Goal: Task Accomplishment & Management: Complete application form

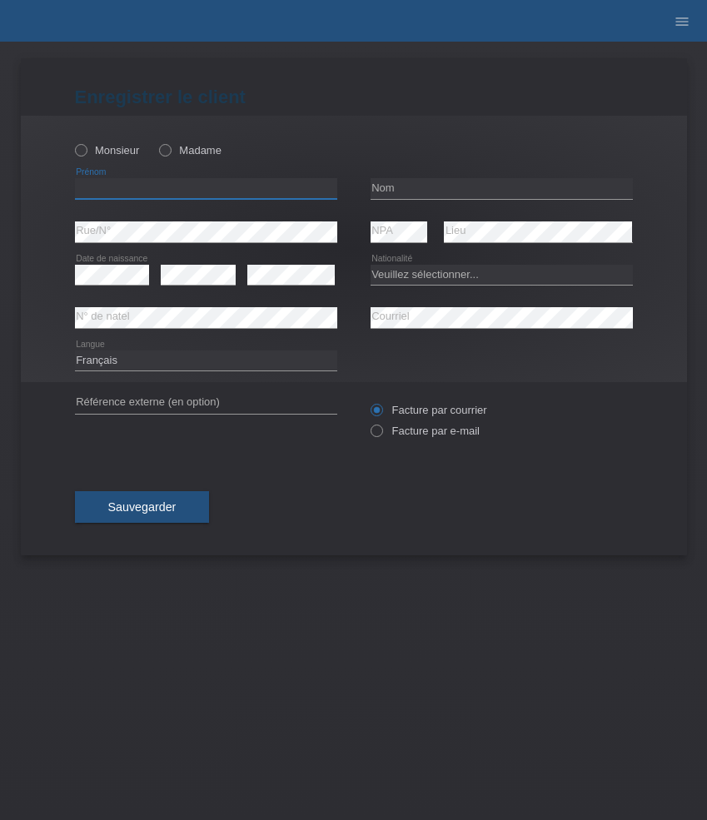
click at [136, 194] on input "text" at bounding box center [206, 188] width 262 height 21
paste input "Moira"
type input "Moira"
click at [157, 142] on icon at bounding box center [157, 142] width 0 height 0
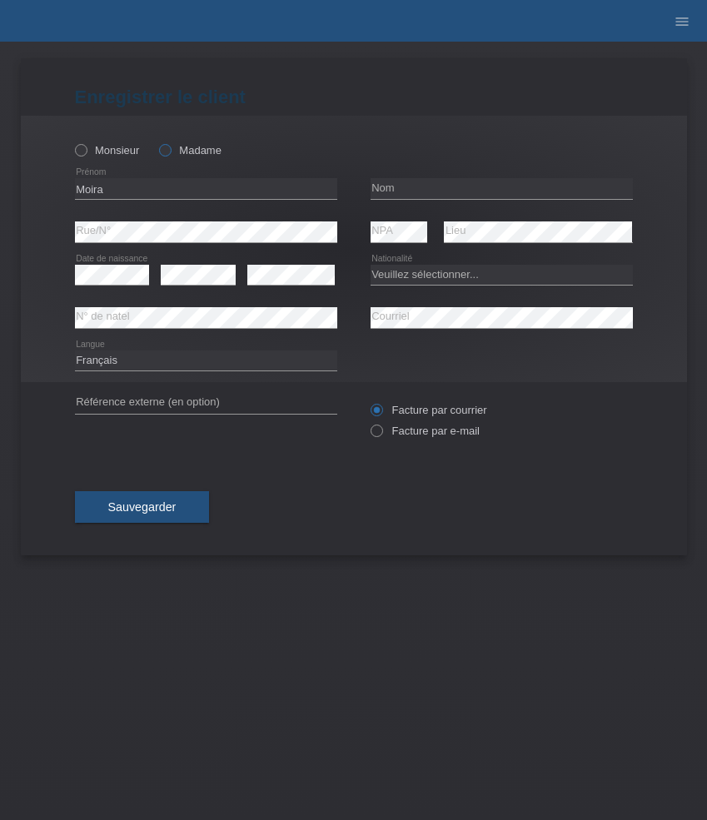
click at [169, 154] on input "Madame" at bounding box center [164, 149] width 11 height 11
radio input "true"
click at [420, 182] on input "text" at bounding box center [502, 188] width 262 height 21
paste input "Barbuti"
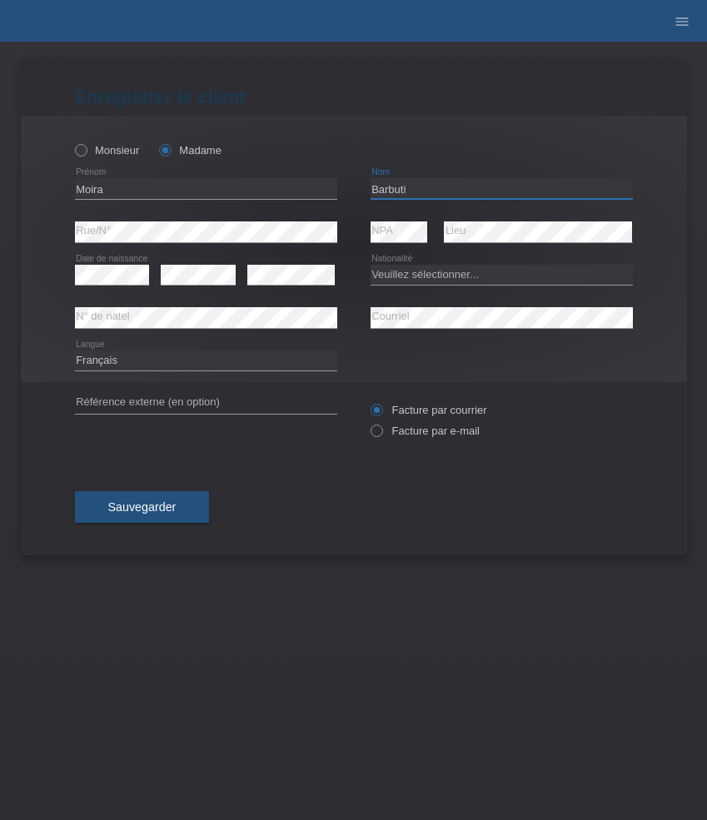
type input "Barbuti"
click at [384, 272] on select "Veuillez sélectionner... Suisse Allemagne Autriche Liechtenstein ------------ A…" at bounding box center [502, 275] width 262 height 20
select select "CH"
click at [371, 265] on select "Veuillez sélectionner... Suisse Allemagne Autriche Liechtenstein ------------ A…" at bounding box center [502, 275] width 262 height 20
click at [147, 361] on select "Deutsch Français Italiano English" at bounding box center [206, 361] width 262 height 20
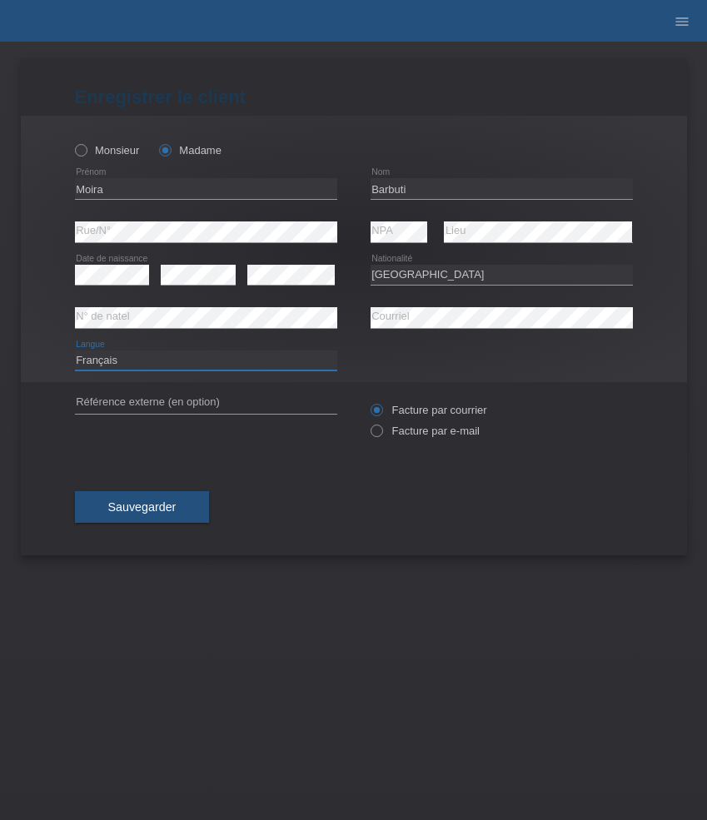
select select "de"
click at [75, 351] on select "Deutsch Français Italiano English" at bounding box center [206, 361] width 262 height 20
click at [102, 287] on div "error Date de naissance" at bounding box center [112, 275] width 75 height 42
click at [414, 427] on label "Facture par e-mail" at bounding box center [425, 431] width 109 height 12
click at [381, 427] on input "Facture par e-mail" at bounding box center [376, 435] width 11 height 21
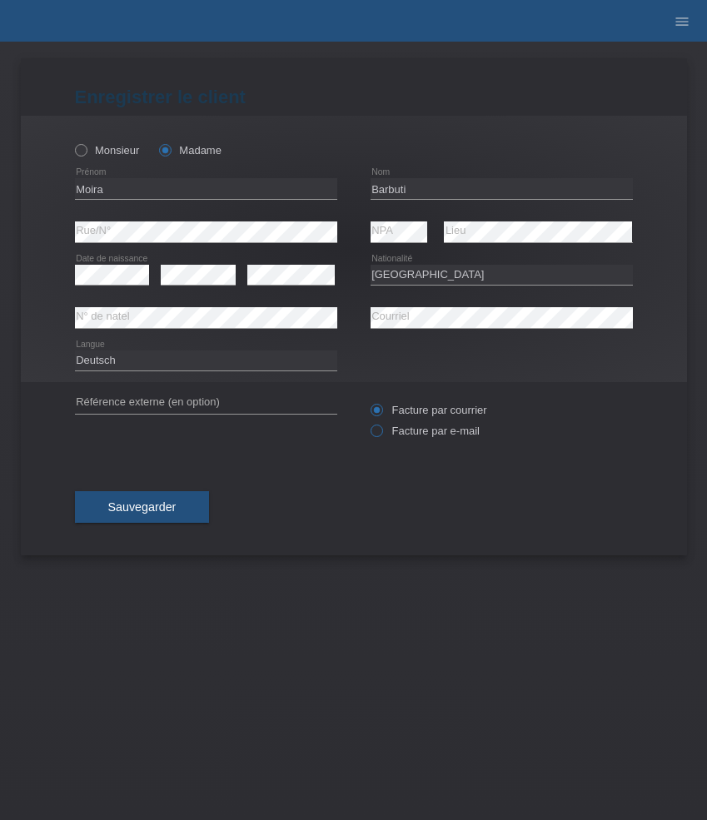
radio input "true"
click at [166, 505] on span "Sauvegarder" at bounding box center [142, 506] width 68 height 13
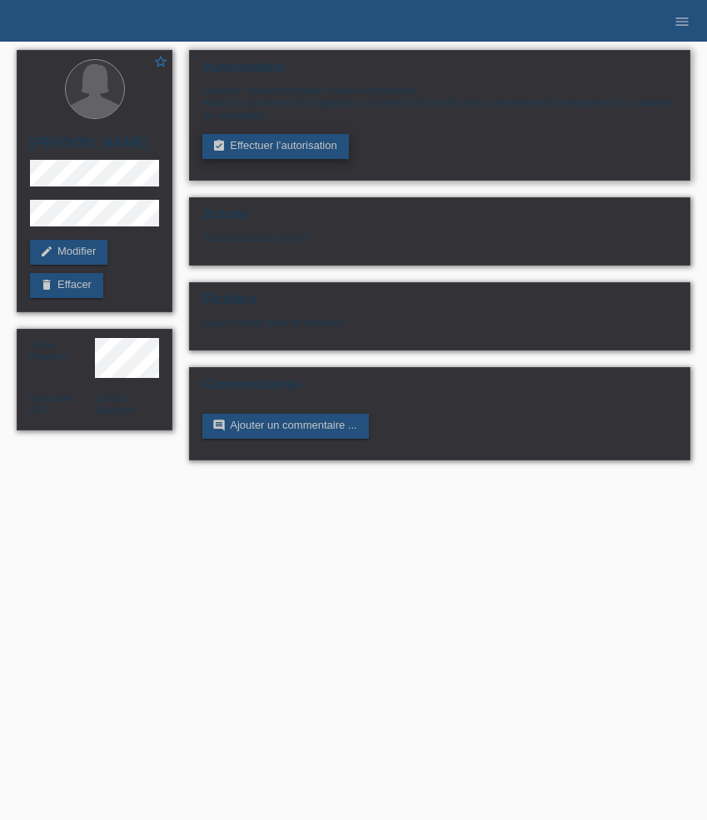
click at [275, 142] on link "assignment_turned_in Effectuer l’autorisation" at bounding box center [275, 146] width 146 height 25
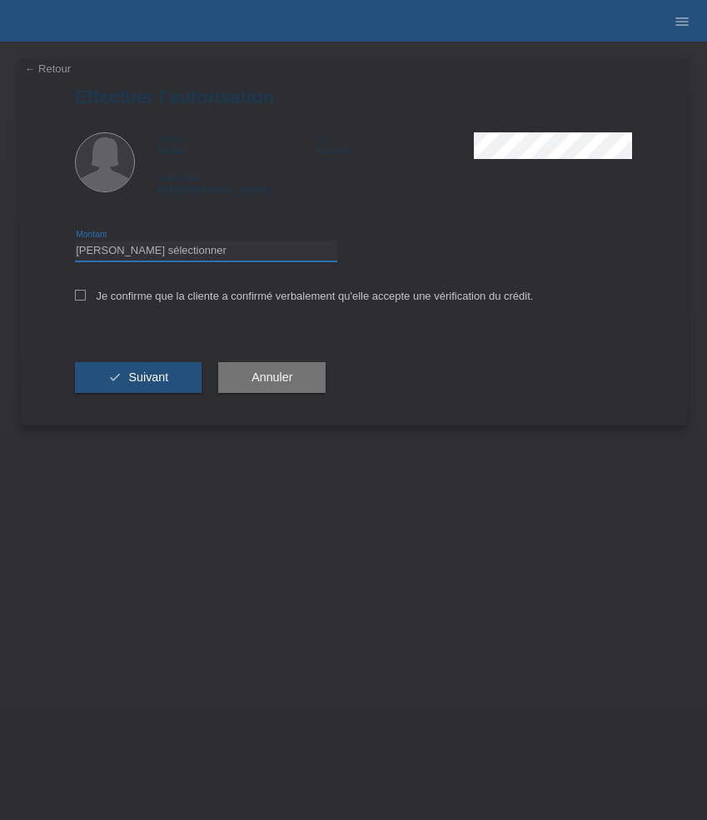
click at [179, 256] on select "Veuillez sélectionner CHF 1.00 - CHF 499.00 CHF 500.00 - CHF 1'999.00 CHF 2'000…" at bounding box center [206, 251] width 262 height 20
select select "3"
click at [75, 243] on select "Veuillez sélectionner CHF 1.00 - CHF 499.00 CHF 500.00 - CHF 1'999.00 CHF 2'000…" at bounding box center [206, 251] width 262 height 20
click at [182, 302] on label "Je confirme que la cliente a confirmé verbalement qu'elle accepte une vérificat…" at bounding box center [304, 296] width 459 height 12
click at [86, 301] on input "Je confirme que la cliente a confirmé verbalement qu'elle accepte une vérificat…" at bounding box center [80, 295] width 11 height 11
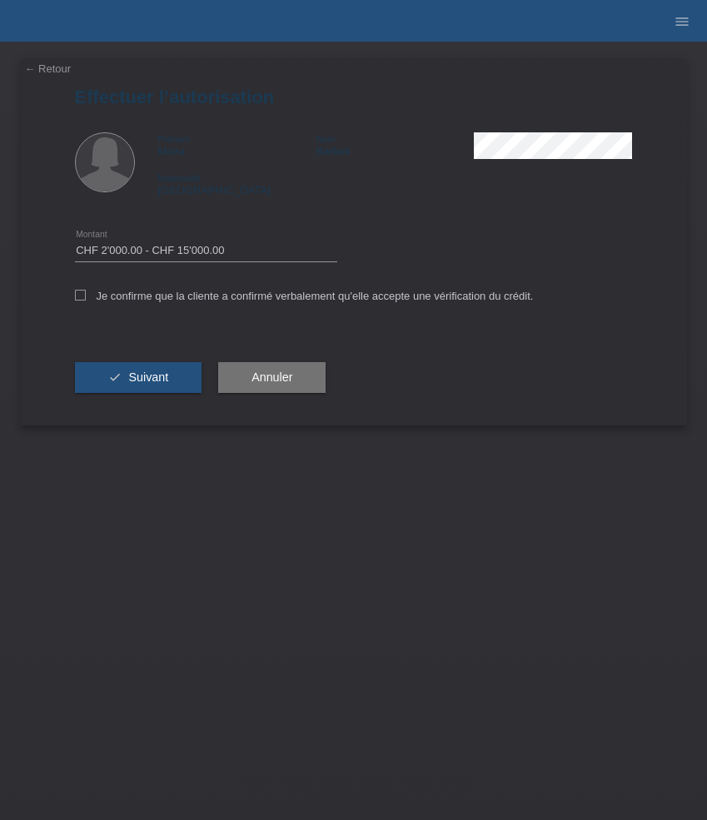
checkbox input "true"
click at [159, 368] on button "check Suivant" at bounding box center [138, 378] width 127 height 32
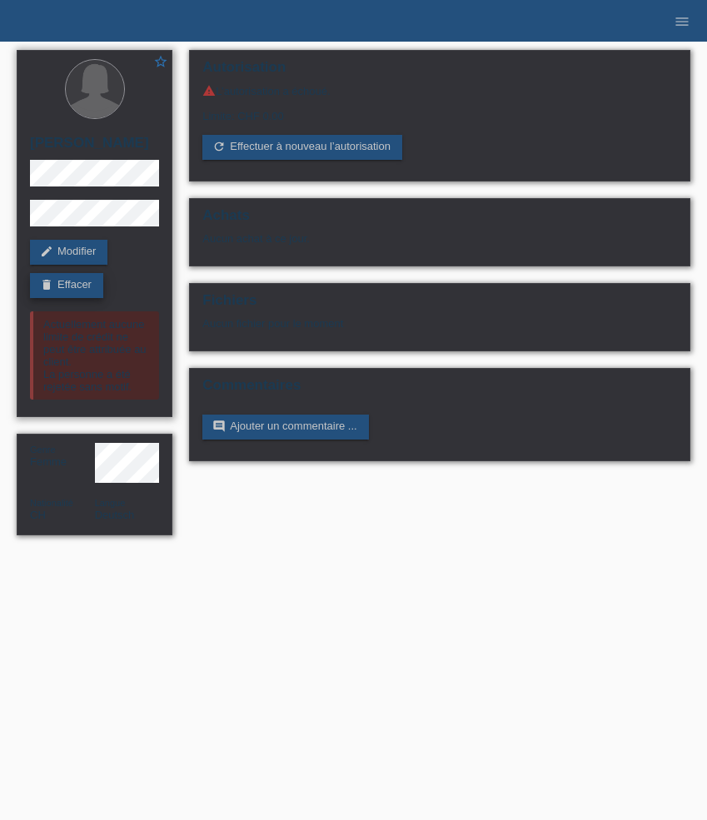
click at [63, 291] on link "delete Effacer" at bounding box center [66, 285] width 73 height 25
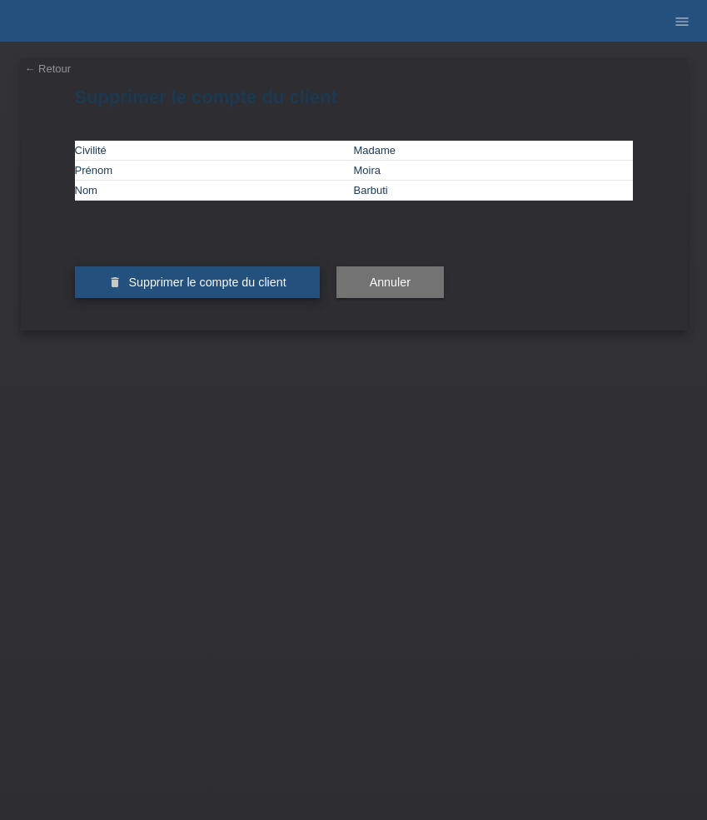
click at [211, 289] on span "Supprimer le compte du client" at bounding box center [206, 282] width 157 height 13
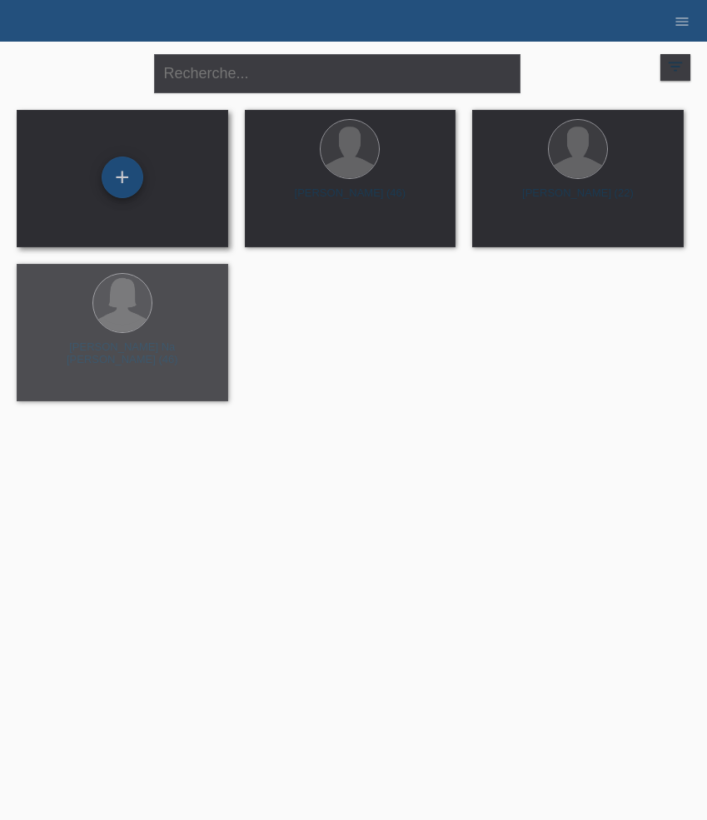
click at [121, 183] on div "+" at bounding box center [123, 178] width 42 height 42
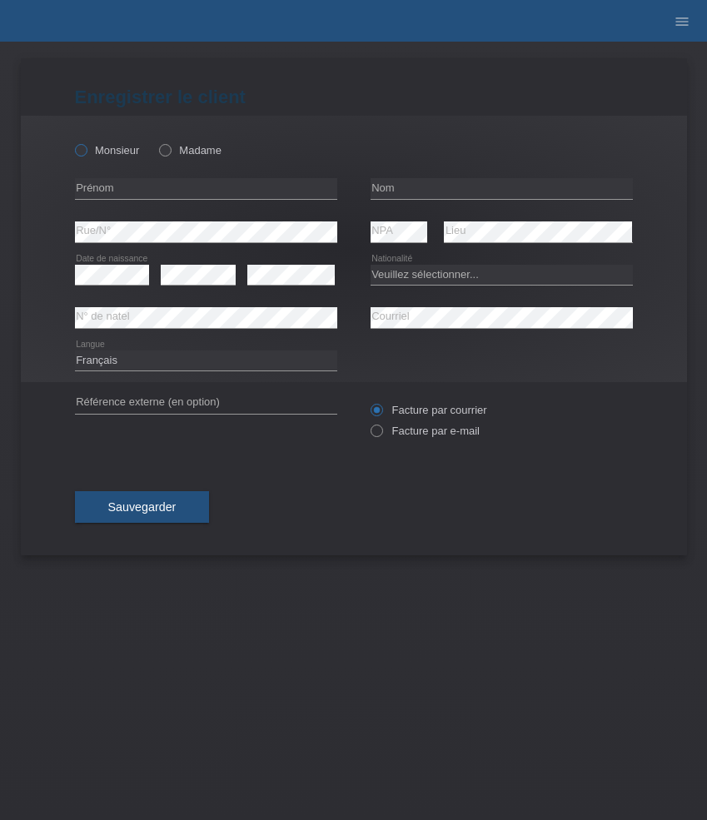
click at [107, 154] on label "Monsieur" at bounding box center [107, 150] width 65 height 12
click at [86, 154] on input "Monsieur" at bounding box center [80, 149] width 11 height 11
radio input "true"
click at [162, 193] on input "text" at bounding box center [206, 188] width 262 height 21
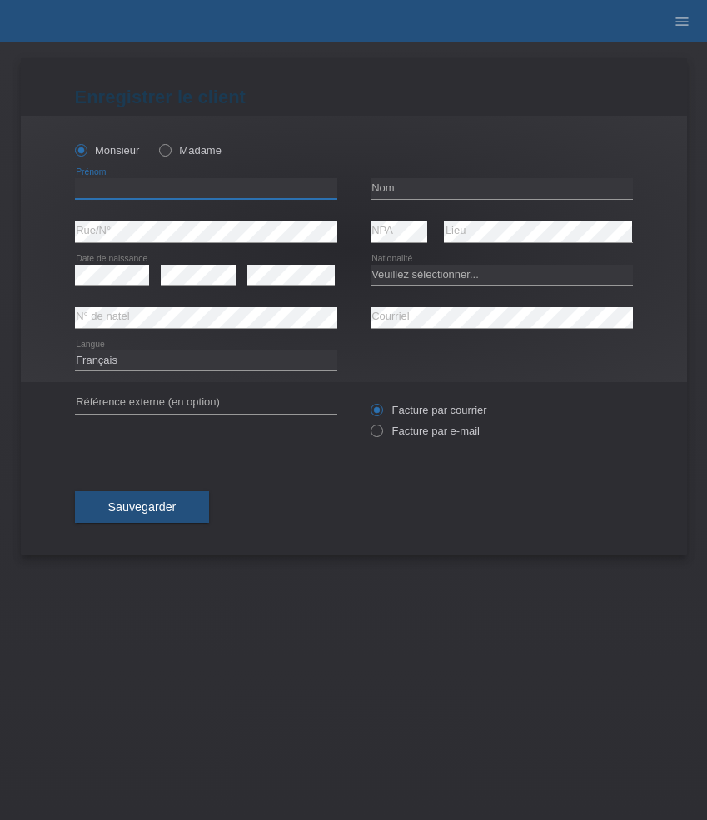
paste input "[PERSON_NAME]"
type input "[PERSON_NAME]"
click at [429, 189] on input "text" at bounding box center [502, 188] width 262 height 21
paste input "Kuhn"
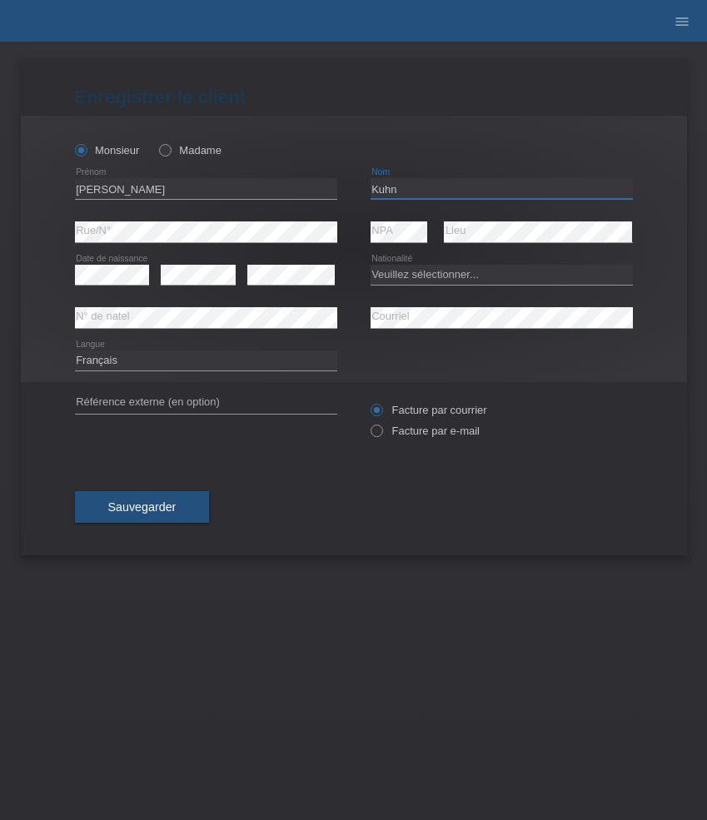
type input "Kuhn"
click at [460, 280] on select "Veuillez sélectionner... Suisse Allemagne Autriche Liechtenstein ------------ A…" at bounding box center [502, 275] width 262 height 20
select select "CH"
click at [371, 265] on select "Veuillez sélectionner... Suisse Allemagne Autriche Liechtenstein ------------ A…" at bounding box center [502, 275] width 262 height 20
click at [237, 366] on select "Deutsch Français Italiano English" at bounding box center [206, 361] width 262 height 20
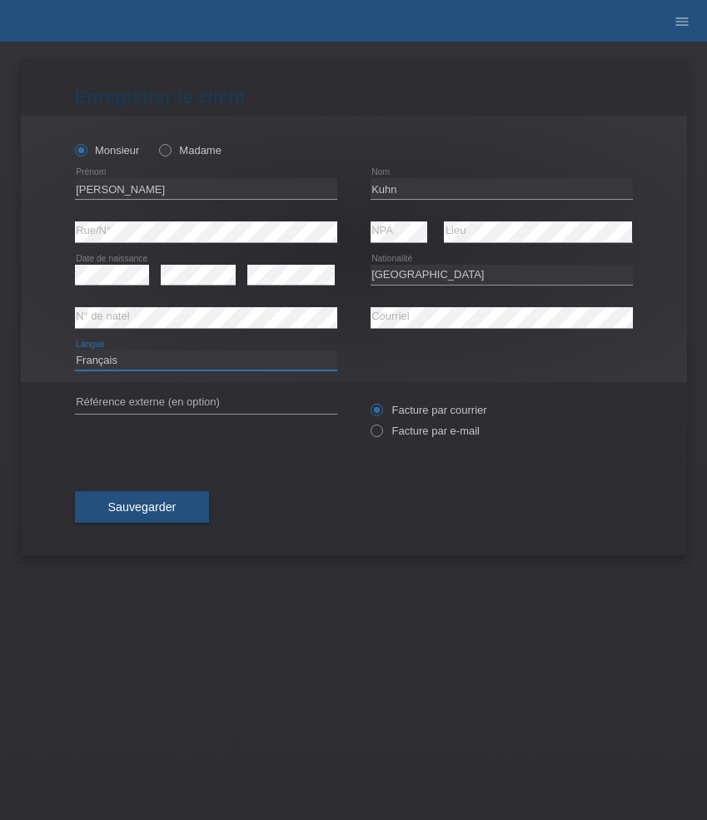
select select "de"
click at [75, 351] on select "Deutsch Français Italiano English" at bounding box center [206, 361] width 262 height 20
click at [426, 434] on label "Facture par e-mail" at bounding box center [425, 431] width 109 height 12
click at [381, 434] on input "Facture par e-mail" at bounding box center [376, 435] width 11 height 21
radio input "true"
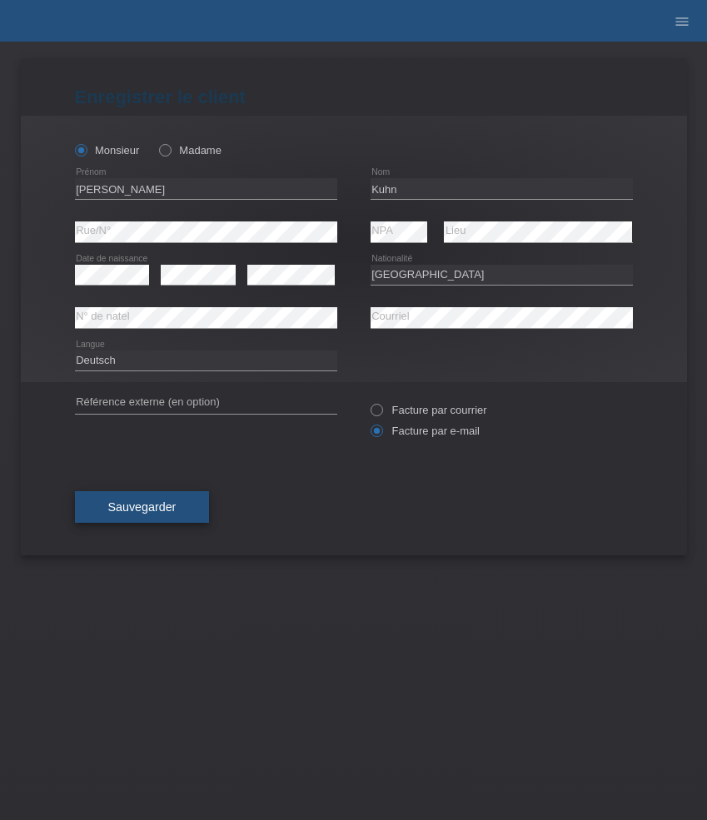
click at [176, 497] on button "Sauvegarder" at bounding box center [142, 507] width 135 height 32
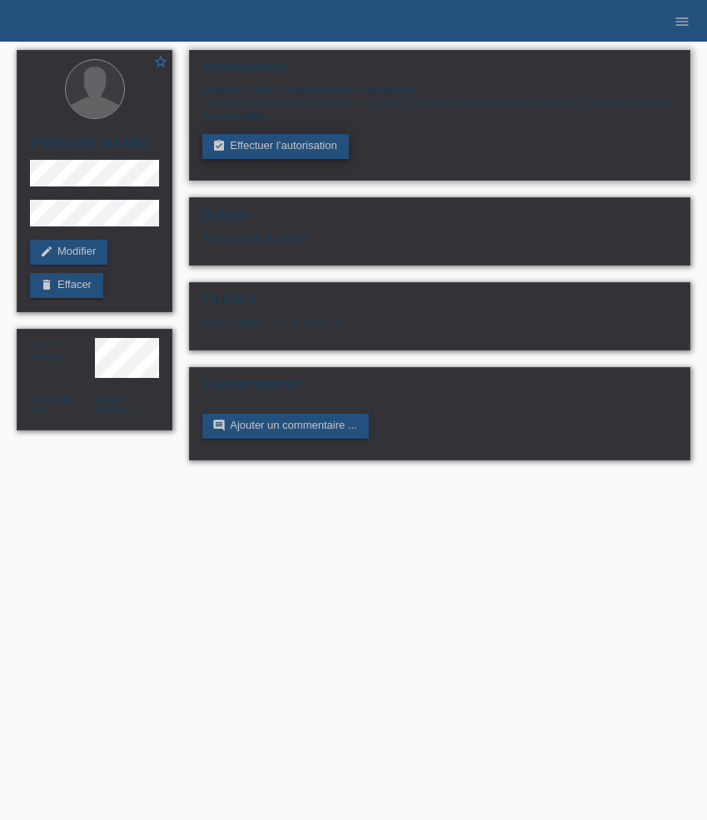
click at [267, 148] on link "assignment_turned_in Effectuer l’autorisation" at bounding box center [275, 146] width 146 height 25
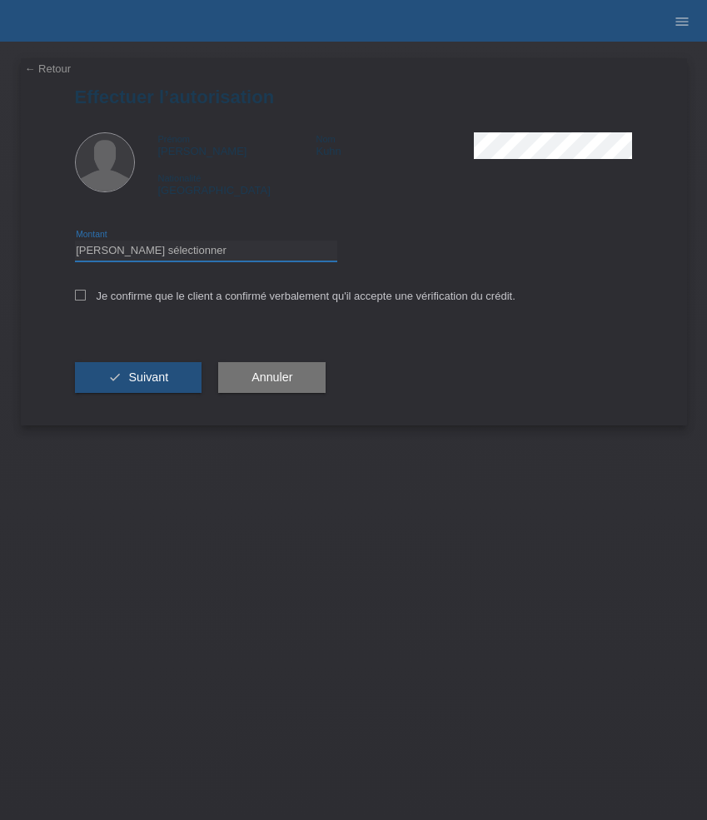
click at [209, 251] on select "Veuillez sélectionner CHF 1.00 - CHF 499.00 CHF 500.00 - CHF 1'999.00 CHF 2'000…" at bounding box center [206, 251] width 262 height 20
select select "3"
click at [75, 243] on select "Veuillez sélectionner CHF 1.00 - CHF 499.00 CHF 500.00 - CHF 1'999.00 CHF 2'000…" at bounding box center [206, 251] width 262 height 20
click at [194, 300] on label "Je confirme que le client a confirmé verbalement qu'il accepte une vérification…" at bounding box center [295, 296] width 440 height 12
click at [86, 300] on input "Je confirme que le client a confirmé verbalement qu'il accepte une vérification…" at bounding box center [80, 295] width 11 height 11
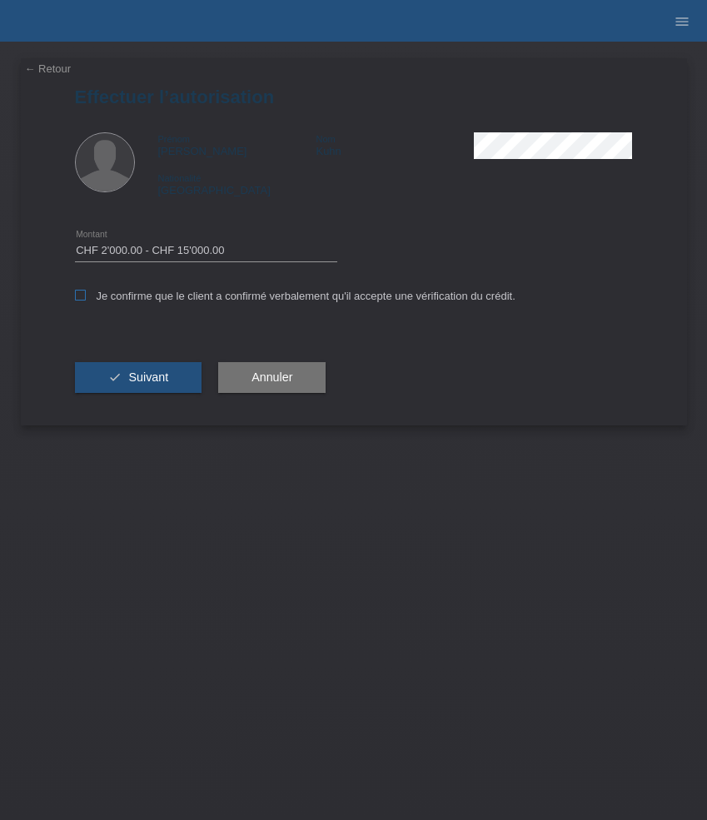
checkbox input "true"
click at [155, 384] on span "Suivant" at bounding box center [148, 377] width 40 height 13
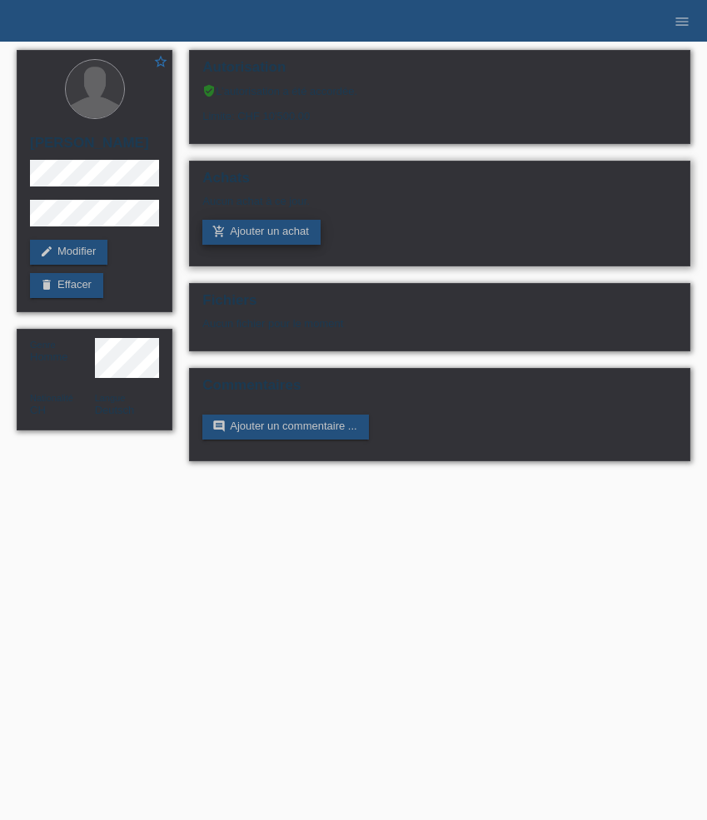
click at [263, 245] on link "add_shopping_cart Ajouter un achat" at bounding box center [261, 232] width 118 height 25
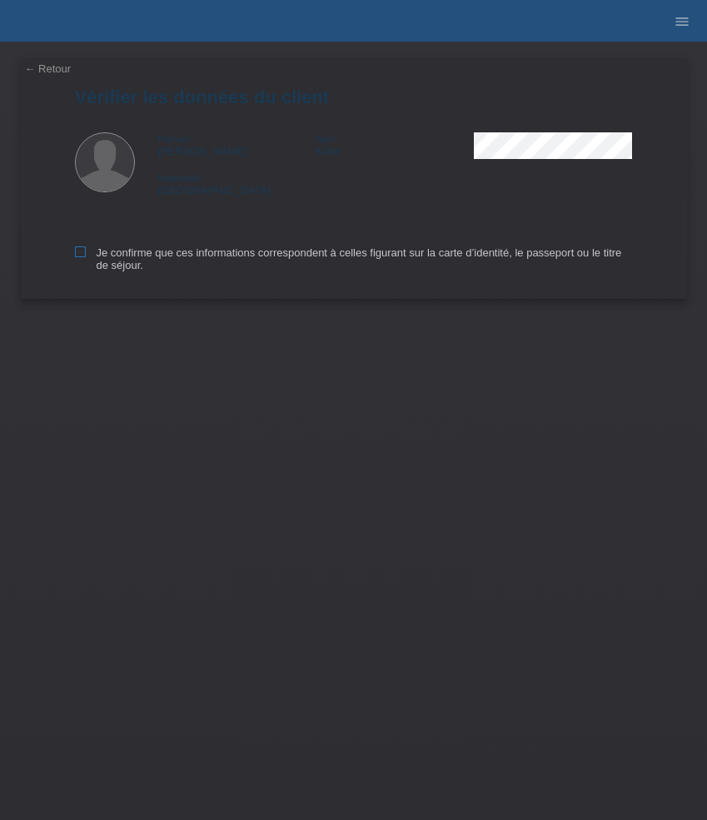
click at [120, 256] on label "Je confirme que ces informations correspondent à celles figurant sur la carte d…" at bounding box center [354, 258] width 558 height 25
click at [86, 256] on input "Je confirme que ces informations correspondent à celles figurant sur la carte d…" at bounding box center [80, 251] width 11 height 11
checkbox input "true"
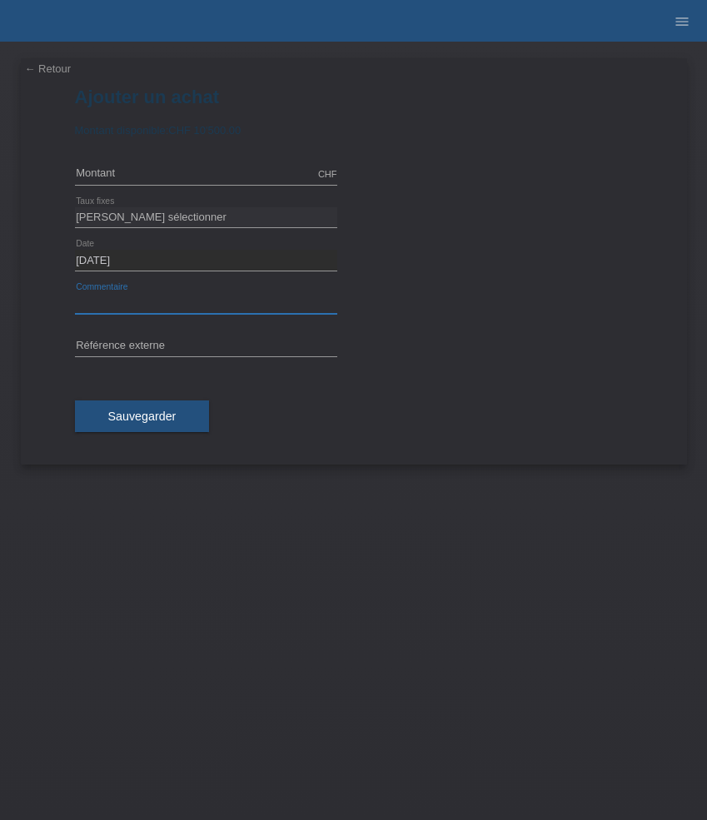
click at [158, 302] on input "text" at bounding box center [206, 303] width 262 height 21
paste input "Bell & [PERSON_NAME] BR-03 Military Ceramic - 41mm BR03A-MIL-CE/SRB"
type input "Bell & [PERSON_NAME] BR-03 Military Ceramic - 41mm BR03A-MIL-CE/SRB"
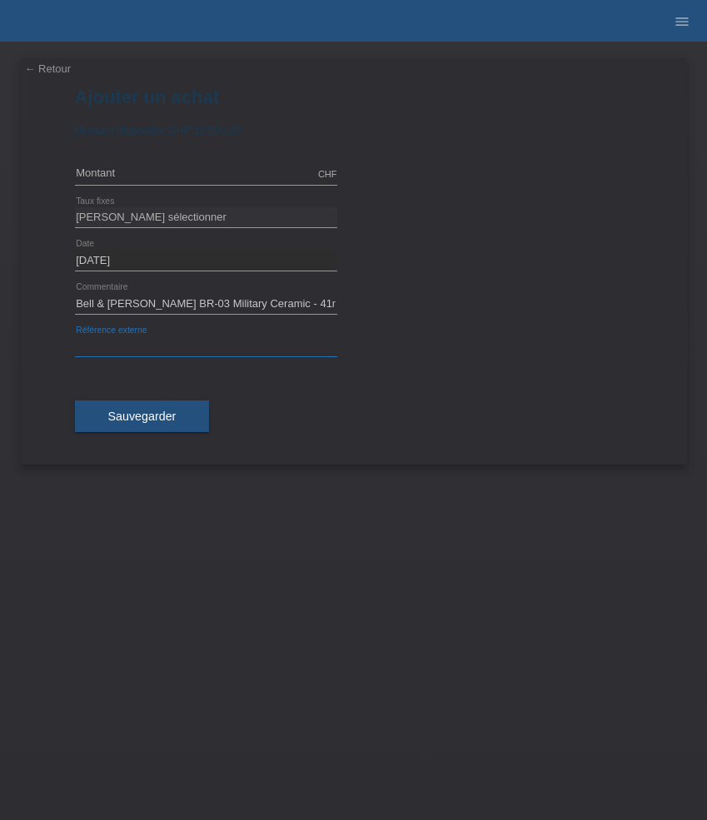
click at [167, 341] on input "text" at bounding box center [206, 346] width 262 height 21
paste input "532501"
type input "532501"
click at [223, 172] on input "text" at bounding box center [206, 174] width 262 height 21
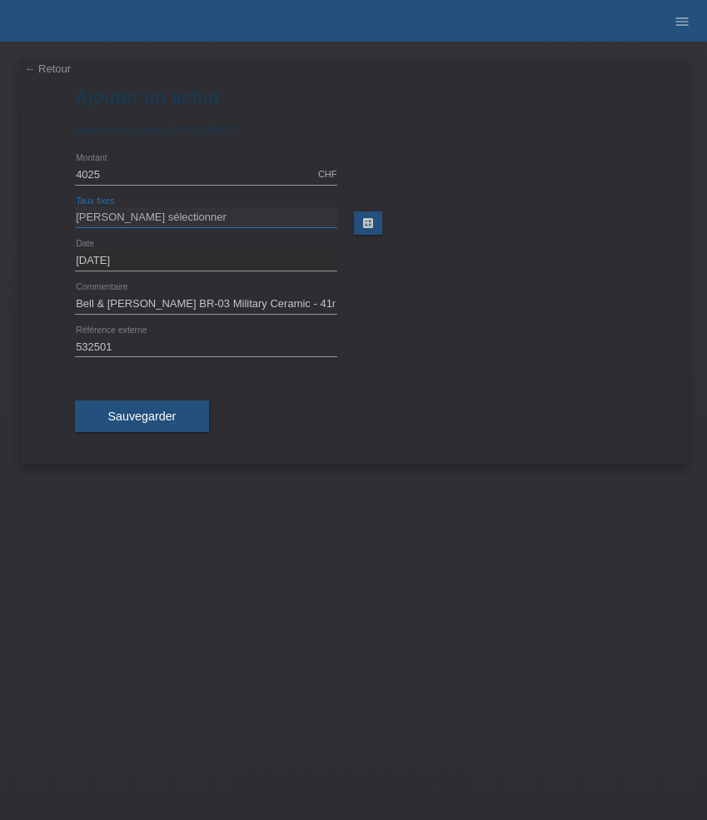
type input "4025.00"
click at [216, 221] on select "Veuillez sélectionner 6 versements 12 versements 24 versements 36 versements 48…" at bounding box center [206, 217] width 262 height 20
select select "626"
click at [75, 207] on select "Veuillez sélectionner 6 versements 12 versements 24 versements 36 versements 48…" at bounding box center [206, 217] width 262 height 20
click at [161, 409] on button "Sauvegarder" at bounding box center [142, 416] width 135 height 32
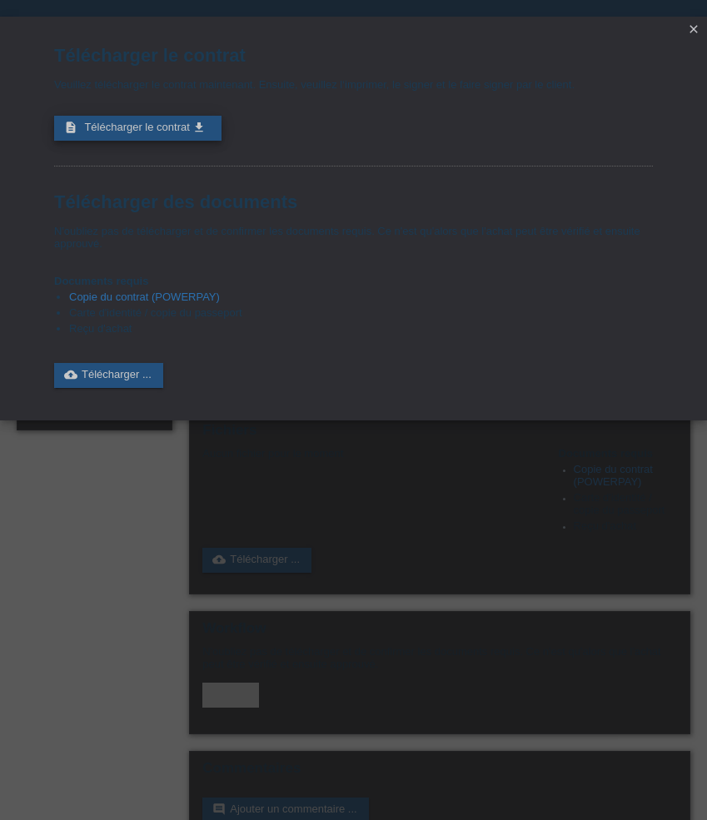
click at [178, 133] on span "Télécharger le contrat" at bounding box center [136, 127] width 105 height 12
click at [694, 33] on icon "close" at bounding box center [693, 28] width 13 height 13
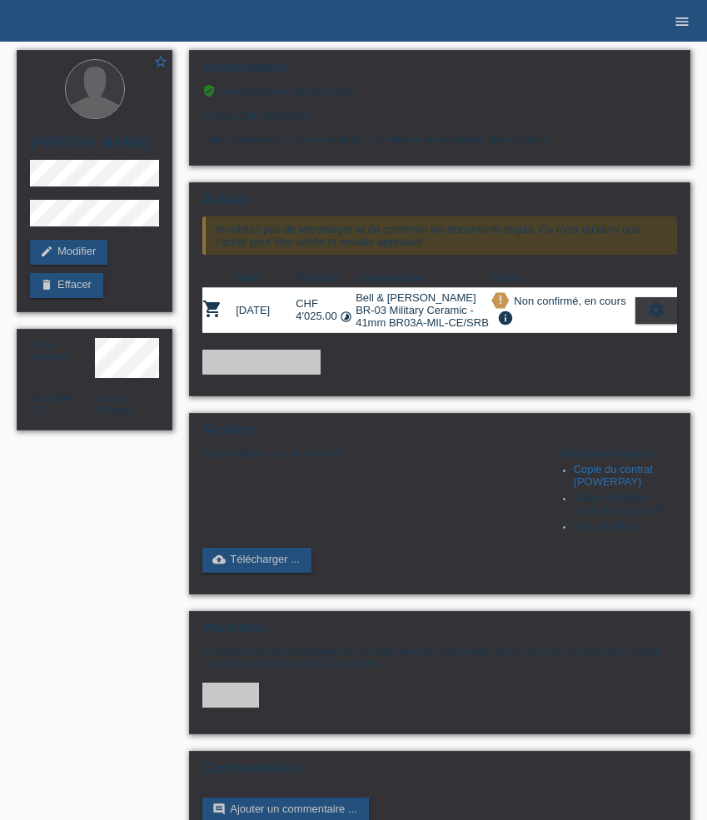
click at [679, 23] on icon "menu" at bounding box center [682, 21] width 17 height 17
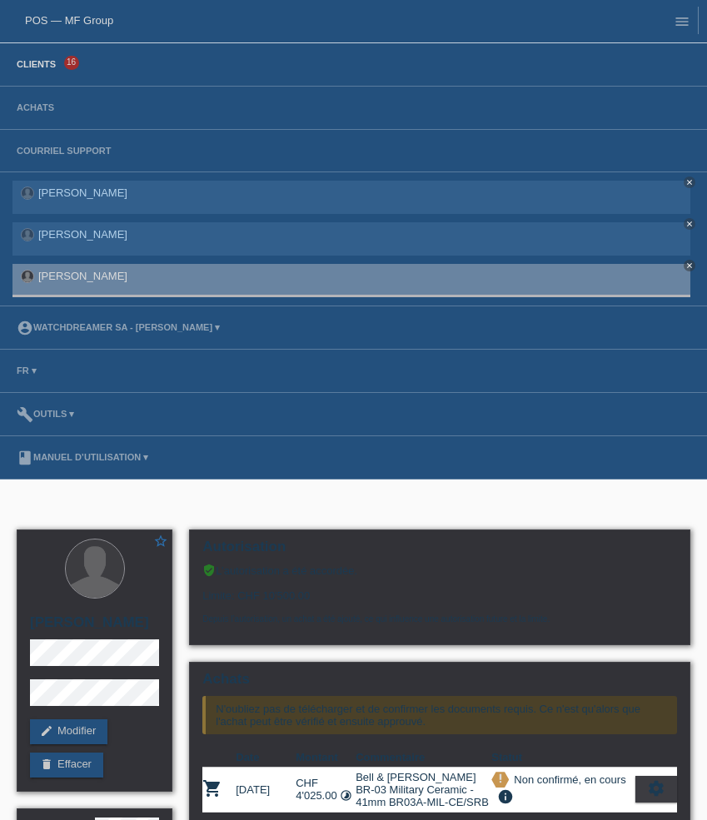
click at [32, 69] on link "Clients" at bounding box center [36, 64] width 56 height 10
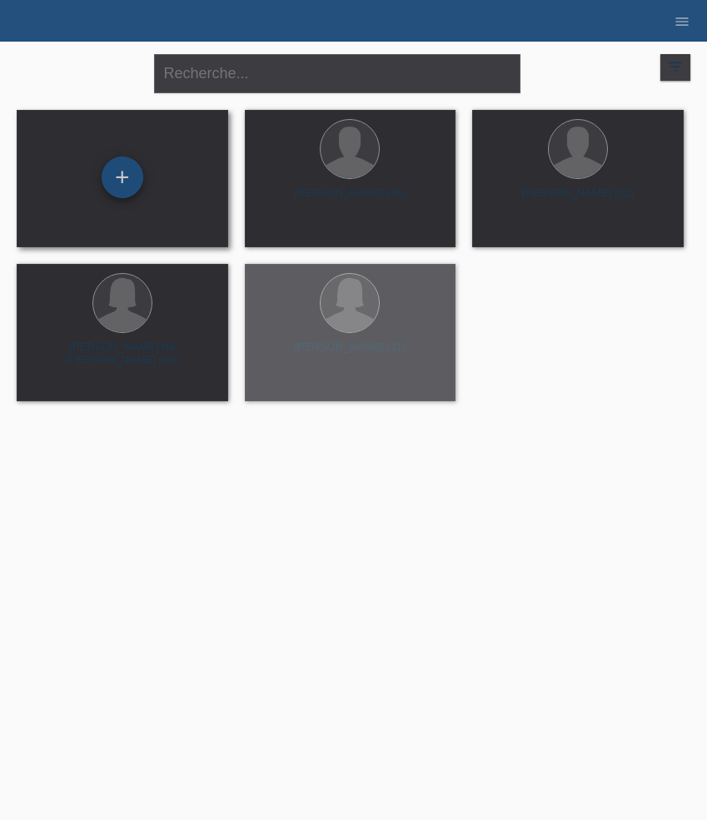
click at [137, 174] on div "+" at bounding box center [123, 178] width 42 height 42
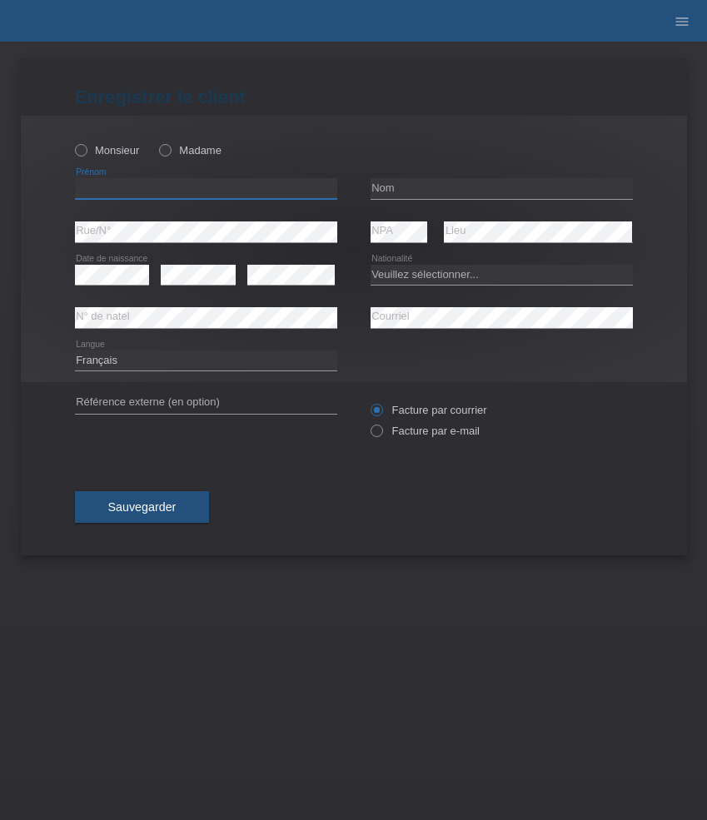
click at [117, 189] on input "text" at bounding box center [206, 188] width 262 height 21
paste input "[PERSON_NAME]"
type input "[PERSON_NAME]"
click at [120, 144] on label "Monsieur" at bounding box center [107, 150] width 65 height 12
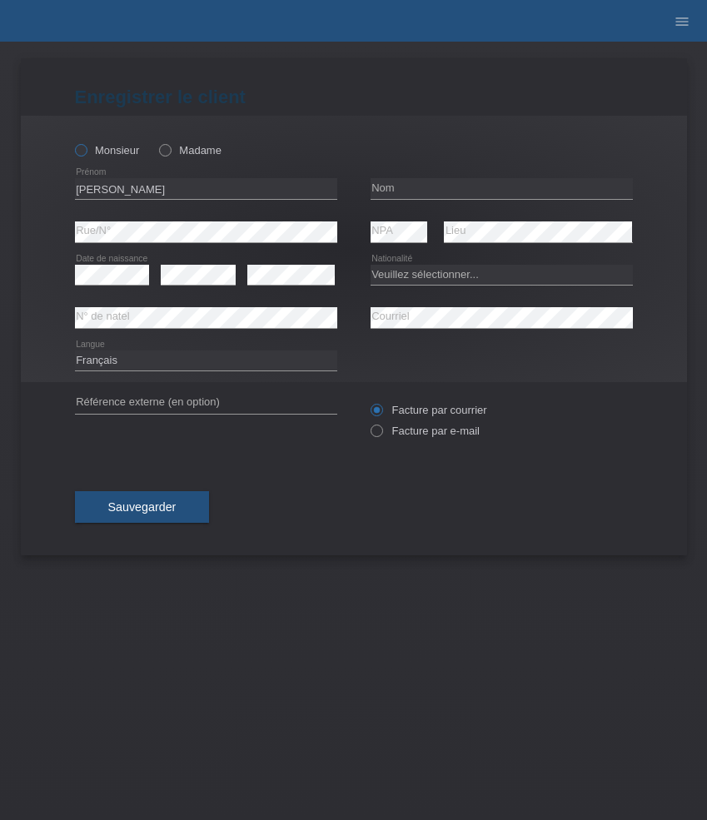
click at [86, 144] on input "Monsieur" at bounding box center [80, 149] width 11 height 11
radio input "true"
click at [390, 185] on input "text" at bounding box center [502, 188] width 262 height 21
paste input "Mehrholz"
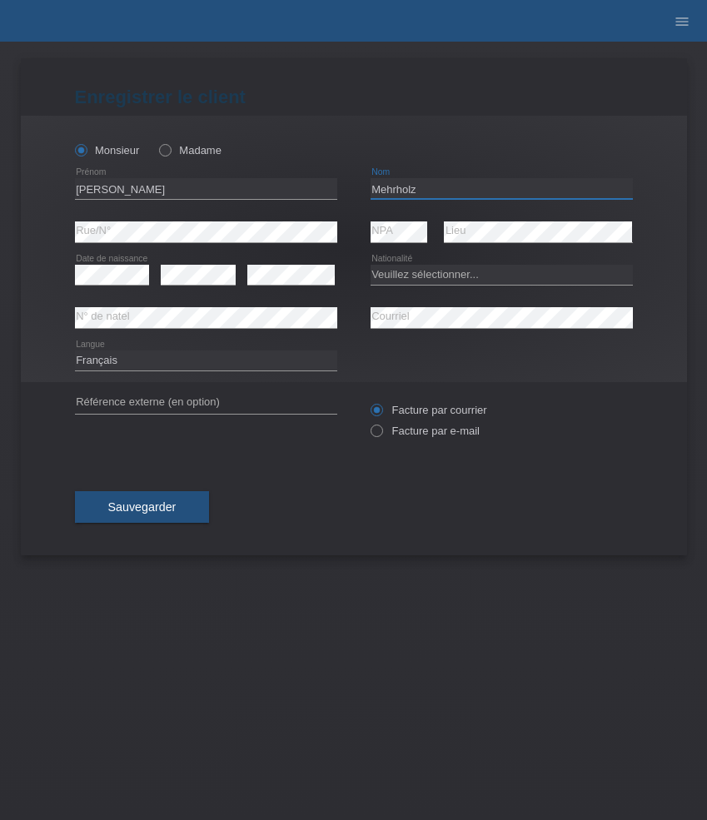
type input "Mehrholz"
click at [428, 278] on select "Veuillez sélectionner... Suisse Allemagne Autriche Liechtenstein ------------ A…" at bounding box center [502, 275] width 262 height 20
select select "PL"
click at [371, 265] on select "Veuillez sélectionner... Suisse Allemagne Autriche Liechtenstein ------------ A…" at bounding box center [502, 275] width 262 height 20
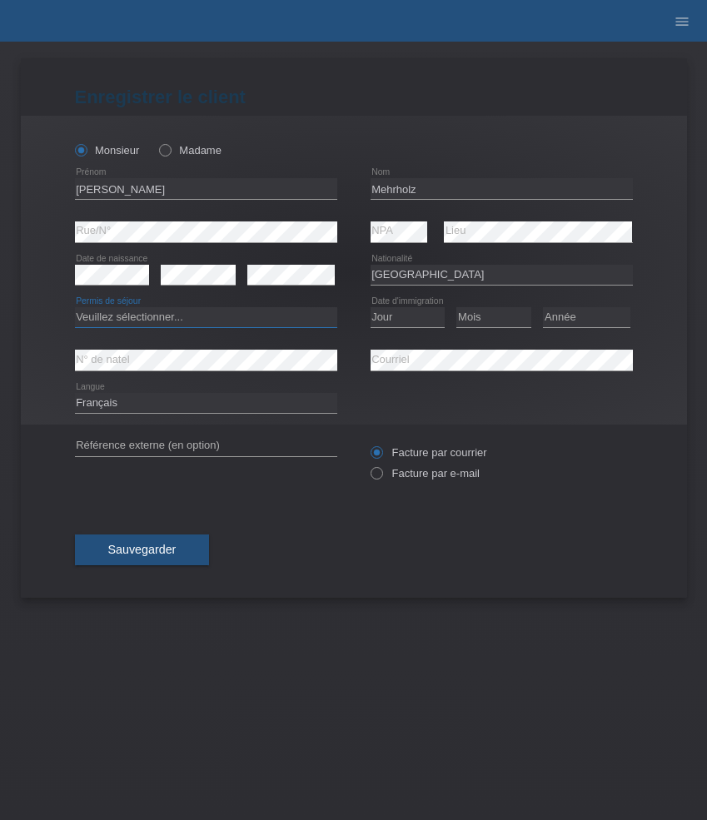
click at [175, 316] on select "Veuillez sélectionner... C B B - Statut de réfugié Autre" at bounding box center [206, 317] width 262 height 20
select select "B"
click at [75, 308] on select "Veuillez sélectionner... C B B - Statut de réfugié Autre" at bounding box center [206, 317] width 262 height 20
click at [415, 326] on select "Jour 01 02 03 04 05 06 07 08 09 10 11" at bounding box center [408, 317] width 75 height 20
select select "22"
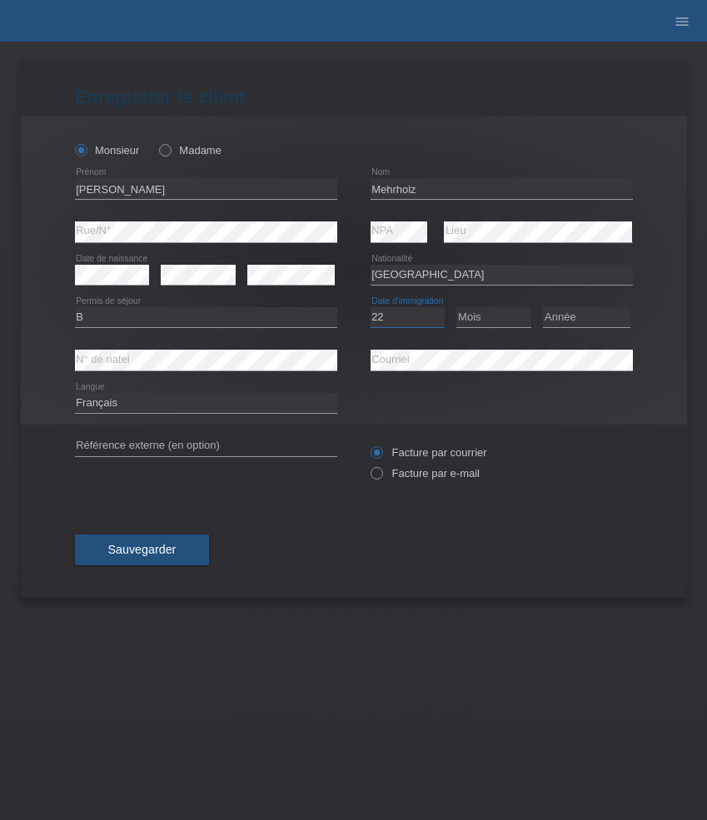
click at [371, 308] on select "Jour 01 02 03 04 05 06 07 08 09 10 11" at bounding box center [408, 317] width 75 height 20
click at [492, 318] on select "Mois 01 02 03 04 05 06 07 08 09 10 11" at bounding box center [493, 317] width 75 height 20
select select "03"
click at [456, 308] on select "Mois 01 02 03 04 05 06 07 08 09 10 11" at bounding box center [493, 317] width 75 height 20
click at [578, 314] on select "Année 2025 2024 2023 2022 2021 2020 2019 2018 2017 2016 2015 2014 2013 2012 201…" at bounding box center [586, 317] width 87 height 20
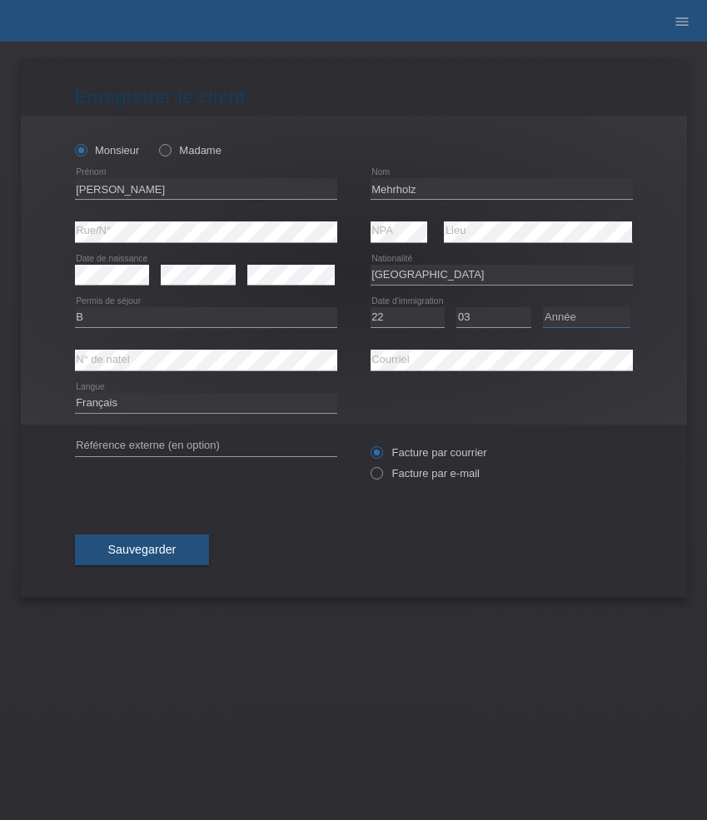
select select "2021"
click at [543, 308] on select "Année 2025 2024 2023 2022 2021 2020 2019 2018 2017 2016 2015 2014 2013 2012 201…" at bounding box center [586, 317] width 87 height 20
click at [420, 475] on label "Facture par e-mail" at bounding box center [425, 473] width 109 height 12
click at [381, 475] on input "Facture par e-mail" at bounding box center [376, 477] width 11 height 21
radio input "true"
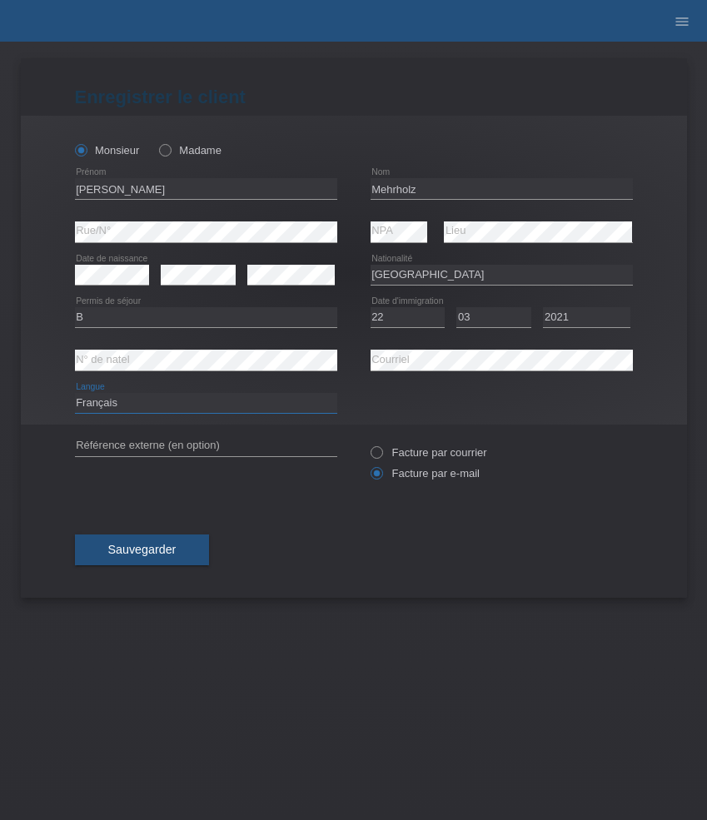
click at [301, 404] on select "Deutsch Français Italiano English" at bounding box center [206, 403] width 262 height 20
select select "de"
click at [75, 394] on select "Deutsch Français Italiano English" at bounding box center [206, 403] width 262 height 20
click at [172, 553] on span "Sauvegarder" at bounding box center [142, 549] width 68 height 13
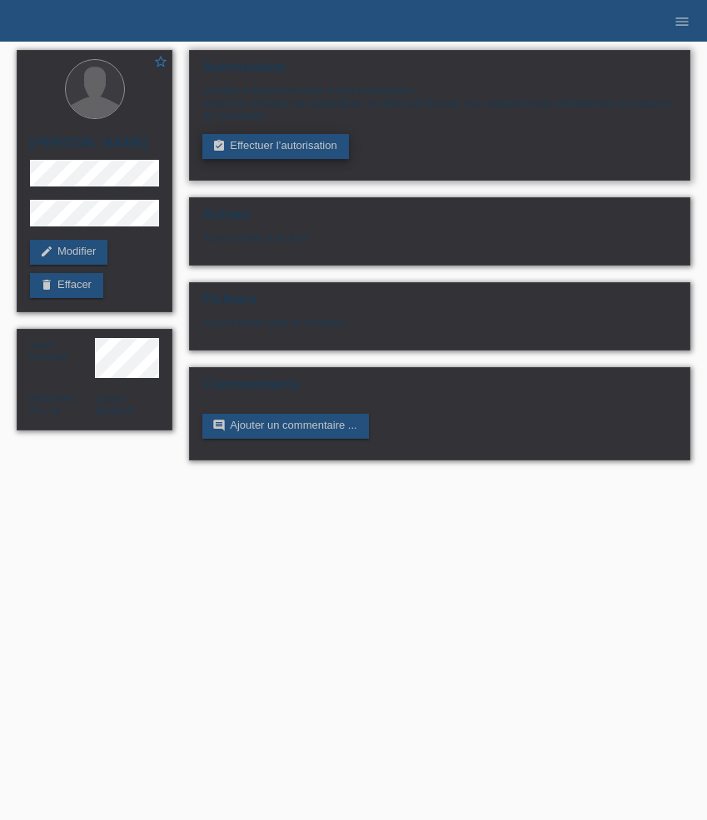
click at [266, 143] on link "assignment_turned_in Effectuer l’autorisation" at bounding box center [275, 146] width 146 height 25
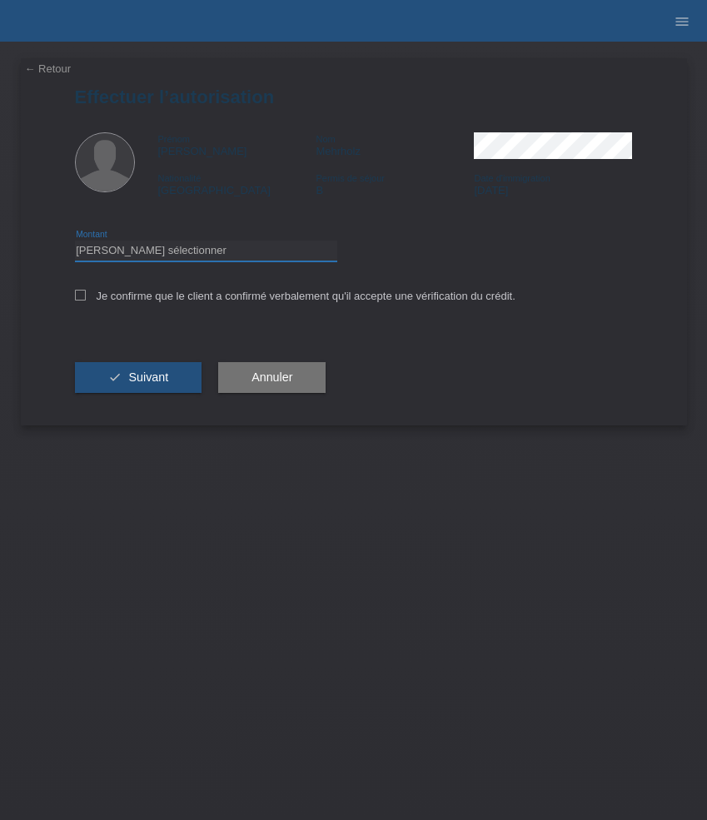
click at [228, 251] on select "Veuillez sélectionner CHF 1.00 - CHF 499.00 CHF 500.00 - CHF 1'999.00 CHF 2'000…" at bounding box center [206, 251] width 262 height 20
select select "3"
click at [75, 243] on select "Veuillez sélectionner CHF 1.00 - CHF 499.00 CHF 500.00 - CHF 1'999.00 CHF 2'000…" at bounding box center [206, 251] width 262 height 20
drag, startPoint x: 228, startPoint y: 251, endPoint x: 239, endPoint y: 296, distance: 45.4
click at [239, 296] on label "Je confirme que le client a confirmé verbalement qu'il accepte une vérification…" at bounding box center [295, 296] width 440 height 12
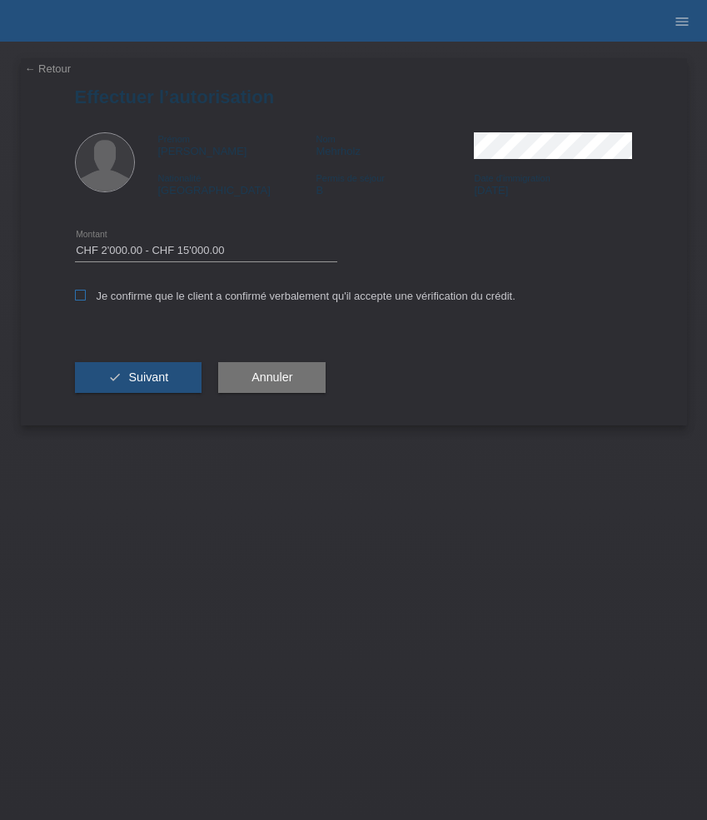
click at [86, 296] on input "Je confirme que le client a confirmé verbalement qu'il accepte une vérification…" at bounding box center [80, 295] width 11 height 11
checkbox input "true"
click at [130, 394] on button "check Suivant" at bounding box center [138, 378] width 127 height 32
